Goal: Task Accomplishment & Management: Manage account settings

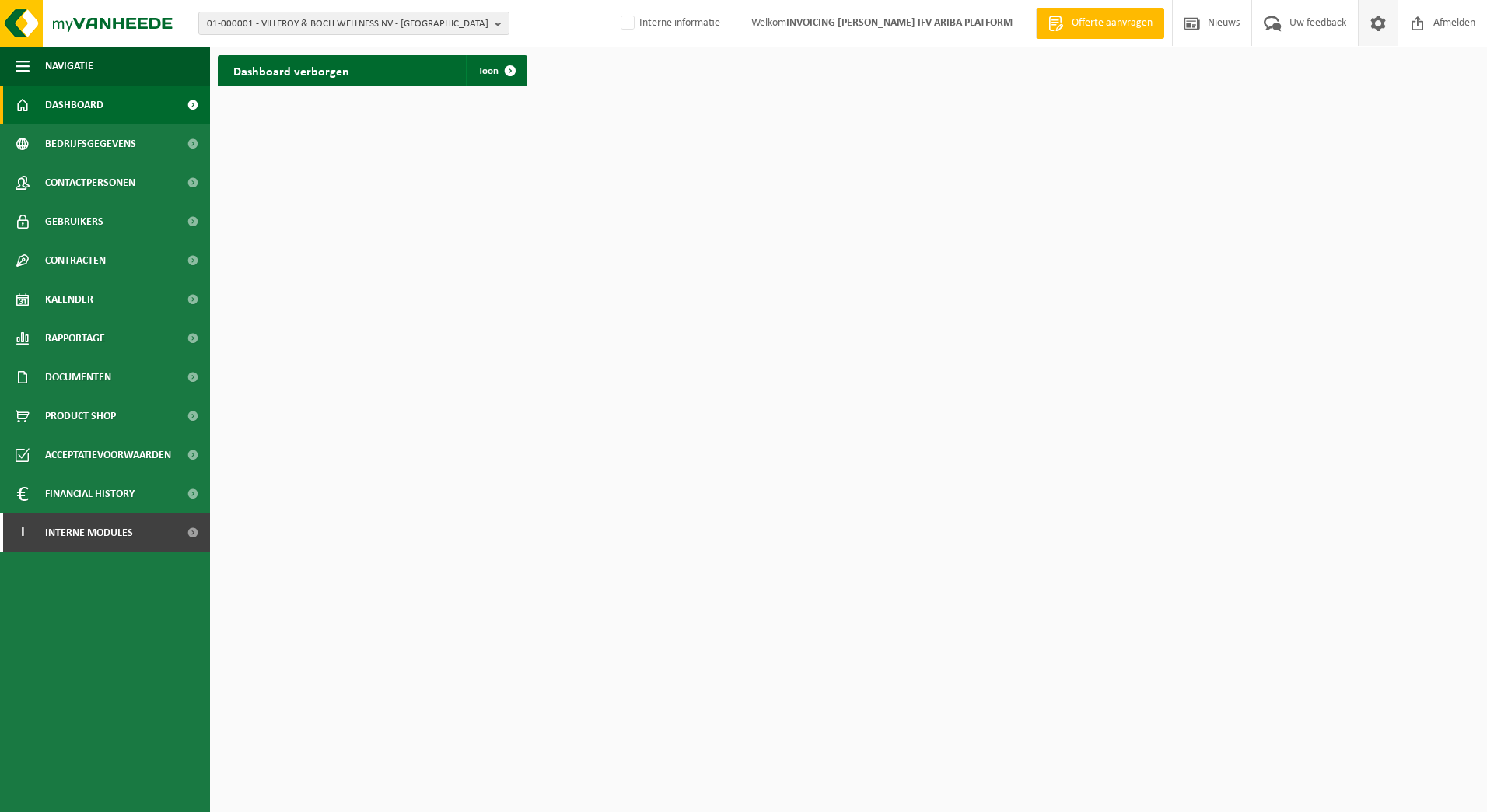
click at [1378, 24] on span at bounding box center [1378, 23] width 23 height 46
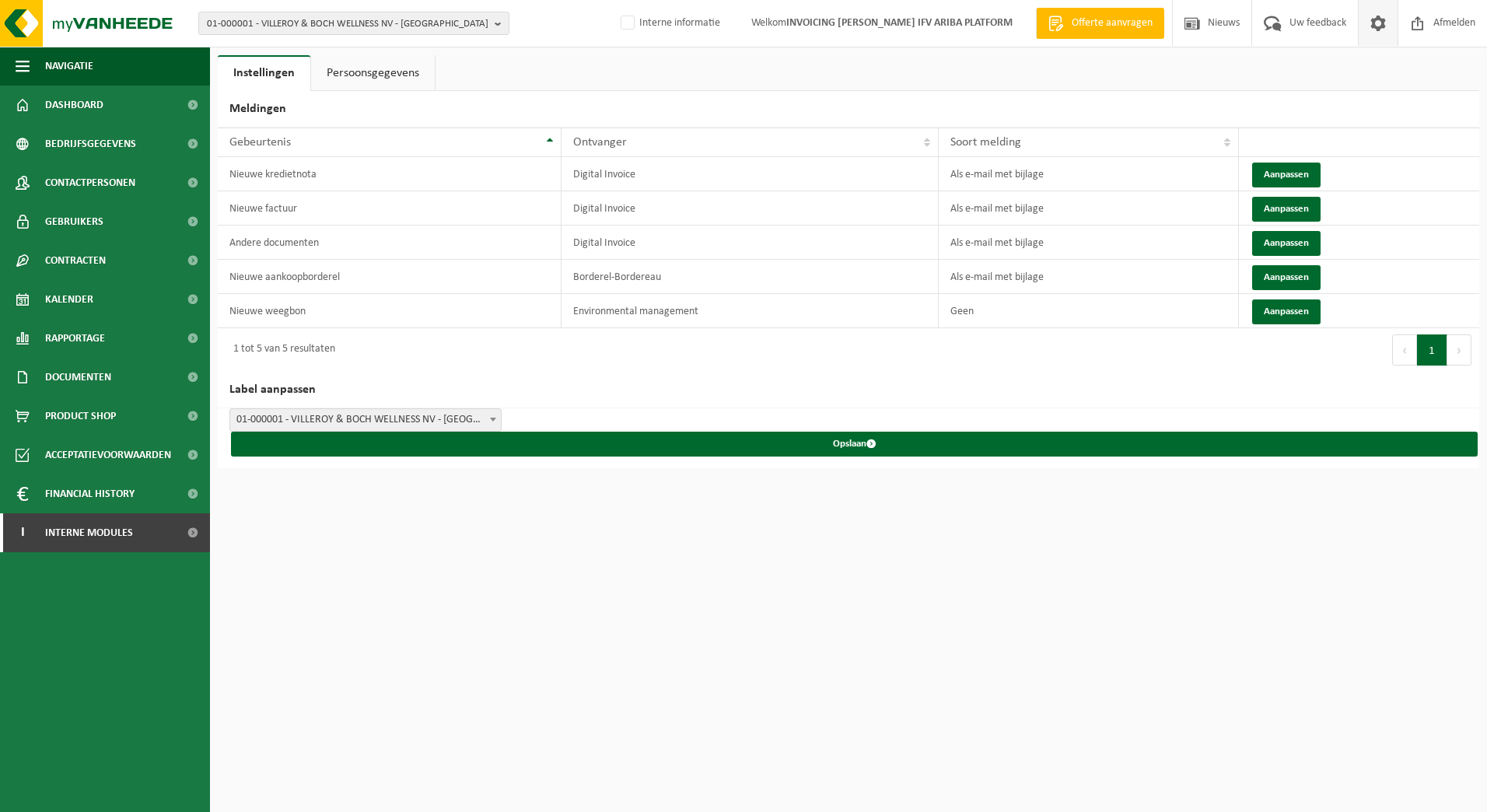
click at [387, 76] on link "Persoonsgegevens" at bounding box center [373, 73] width 124 height 36
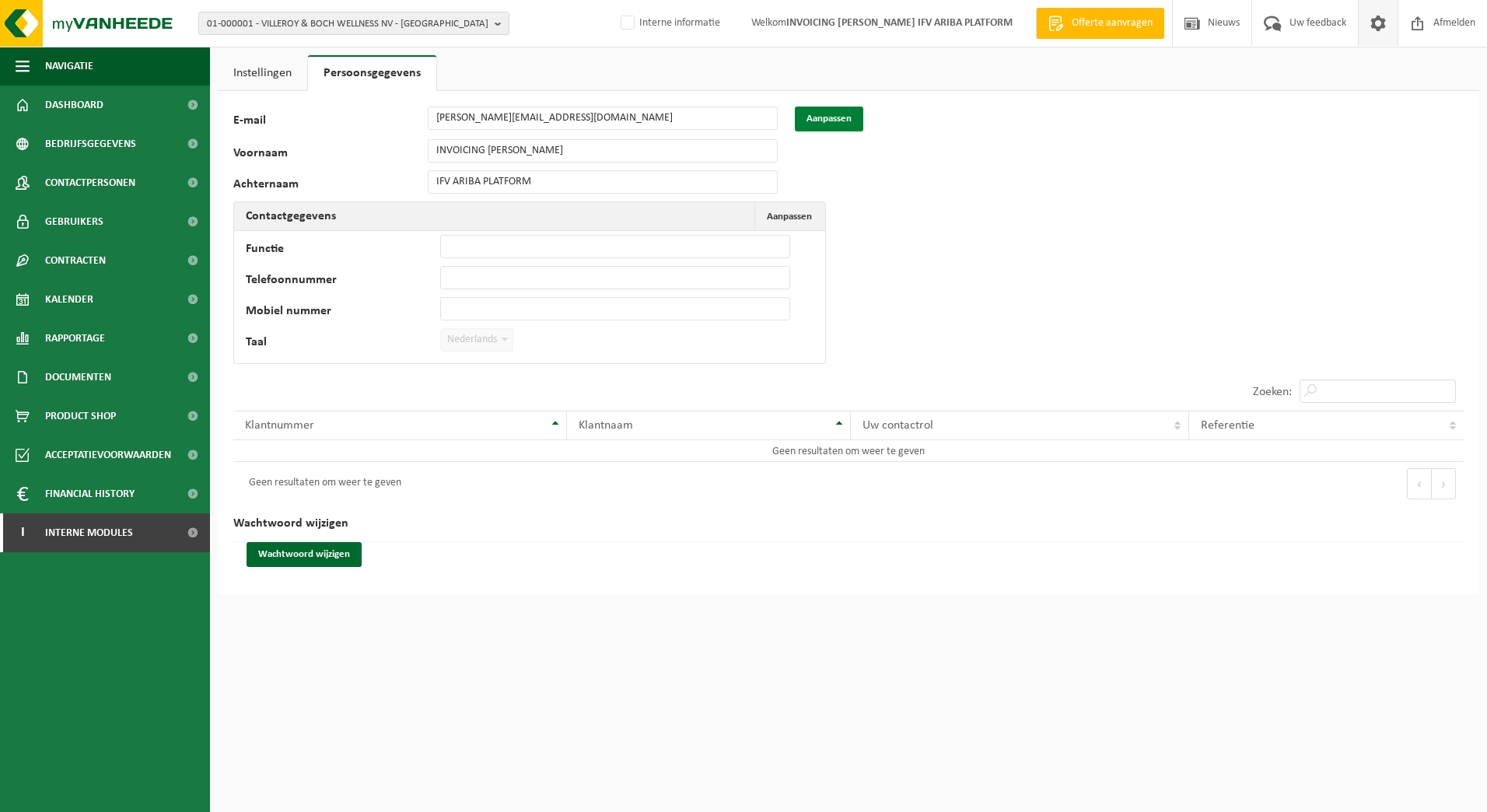
click at [849, 119] on button "Aanpassen" at bounding box center [829, 119] width 69 height 25
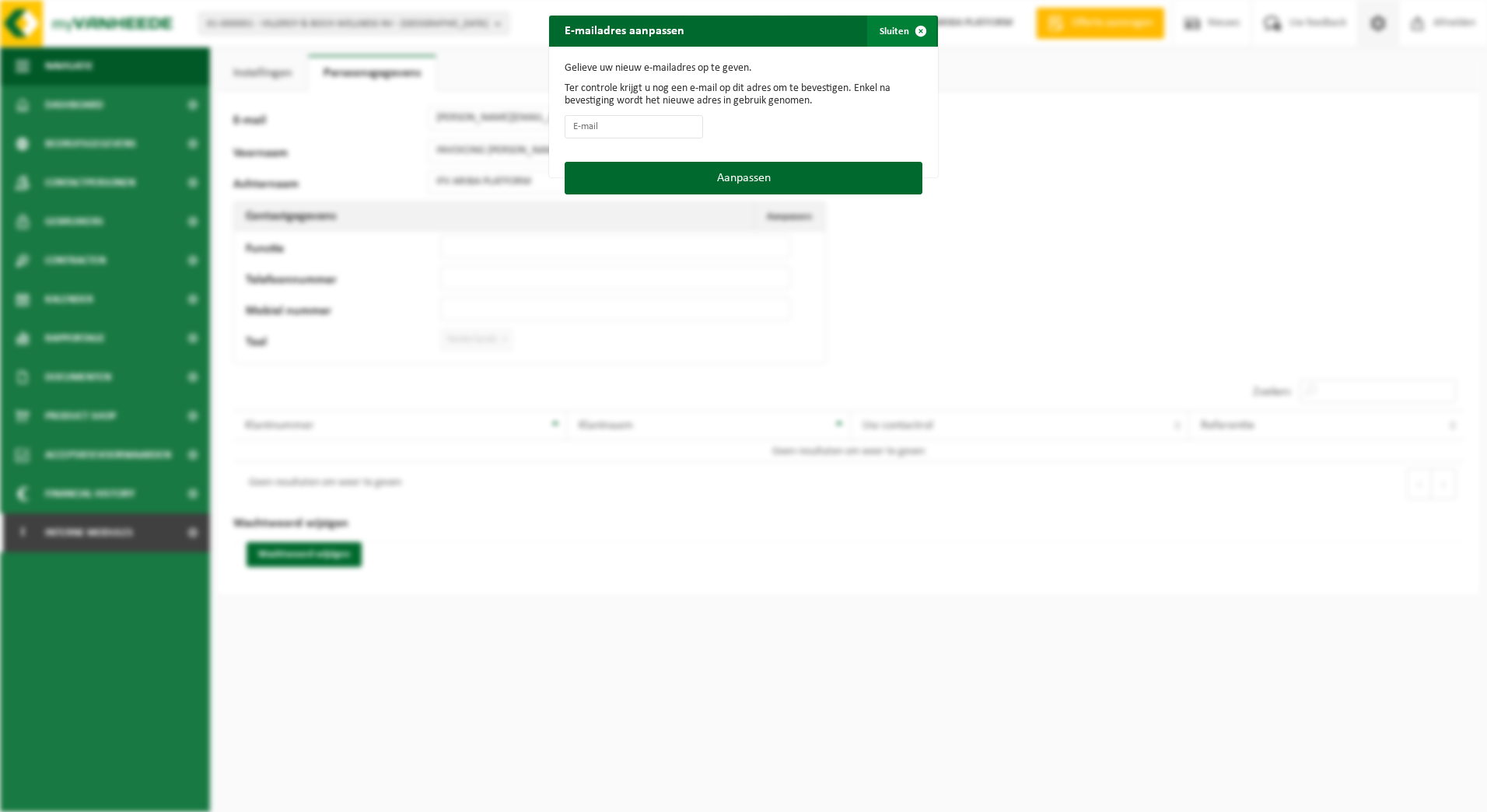
click at [914, 30] on span "button" at bounding box center [921, 31] width 31 height 31
